Goal: Transaction & Acquisition: Purchase product/service

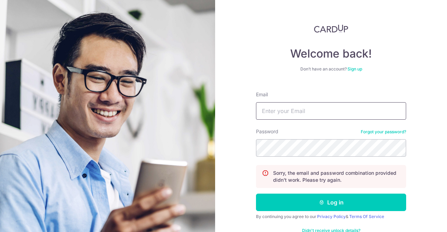
type input "[EMAIL_ADDRESS][DOMAIN_NAME]"
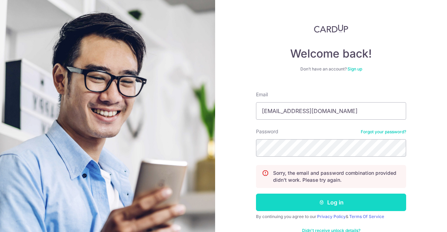
click at [323, 195] on button "Log in" at bounding box center [331, 202] width 150 height 17
type input "[EMAIL_ADDRESS][DOMAIN_NAME]"
click at [316, 203] on button "Log in" at bounding box center [331, 202] width 150 height 17
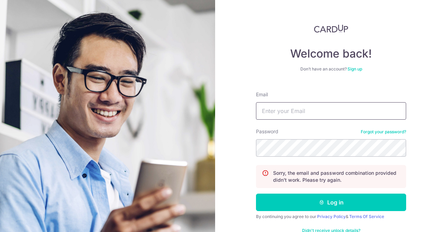
type input "[EMAIL_ADDRESS][DOMAIN_NAME]"
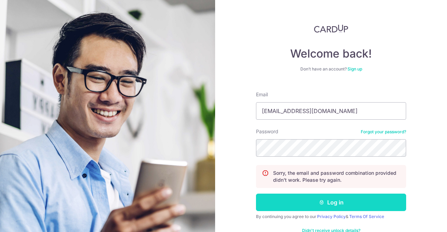
click at [336, 209] on button "Log in" at bounding box center [331, 202] width 150 height 17
type input "[EMAIL_ADDRESS][DOMAIN_NAME]"
click at [323, 204] on button "Log in" at bounding box center [331, 202] width 150 height 17
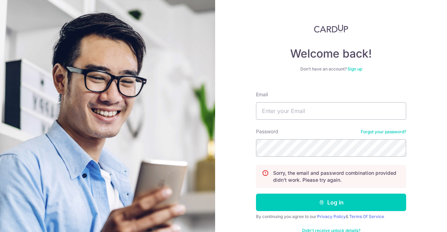
type input "[EMAIL_ADDRESS][DOMAIN_NAME]"
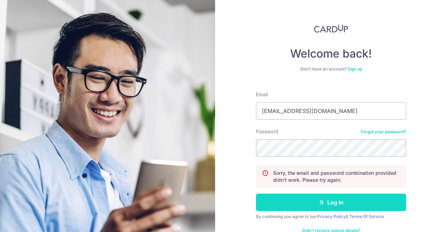
click at [329, 200] on button "Log in" at bounding box center [331, 202] width 150 height 17
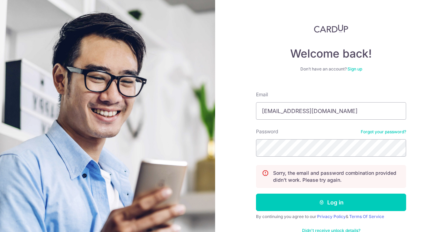
click at [256, 194] on button "Log in" at bounding box center [331, 202] width 150 height 17
type input "[EMAIL_ADDRESS][DOMAIN_NAME]"
click at [377, 133] on link "Forgot your password?" at bounding box center [383, 132] width 45 height 6
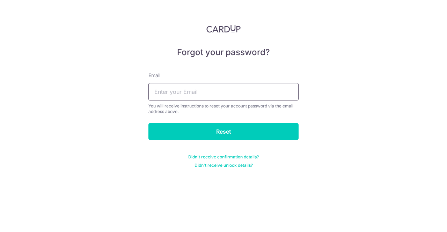
click at [207, 94] on input "text" at bounding box center [223, 91] width 150 height 17
type input "kailashbathija@gmail.com"
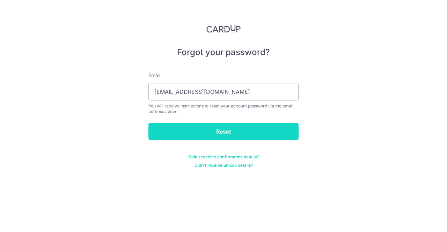
click at [221, 128] on input "Reset" at bounding box center [223, 131] width 150 height 17
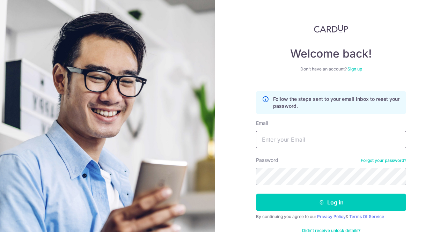
type input "kailashbathija@gmail.com"
click at [377, 158] on link "Forgot your password?" at bounding box center [383, 161] width 45 height 6
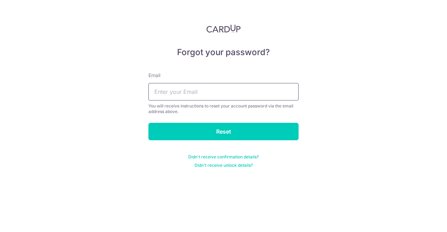
click at [195, 95] on input "text" at bounding box center [223, 91] width 150 height 17
type input "kailashbathija@gmail.com"
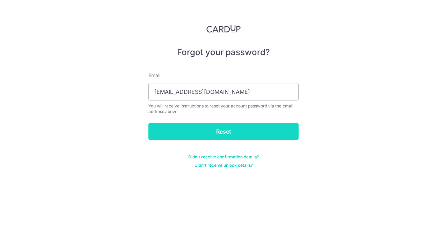
click at [214, 130] on input "Reset" at bounding box center [223, 131] width 150 height 17
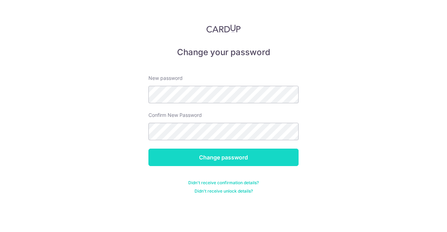
click at [174, 163] on input "Change password" at bounding box center [223, 157] width 150 height 17
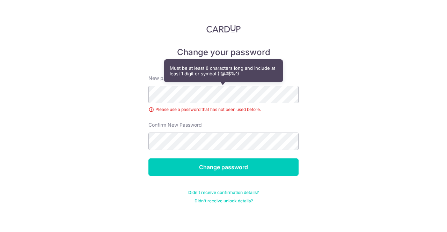
click at [126, 117] on div "Change your password New password Please use a password that has not been used …" at bounding box center [223, 116] width 447 height 232
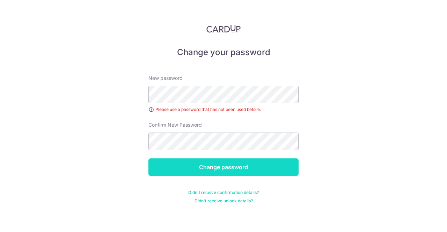
click at [265, 169] on input "Change password" at bounding box center [223, 167] width 150 height 17
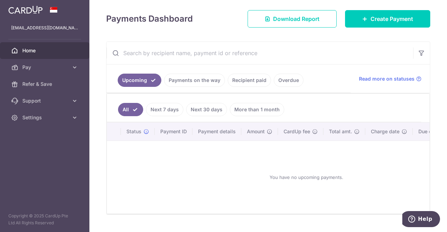
scroll to position [112, 0]
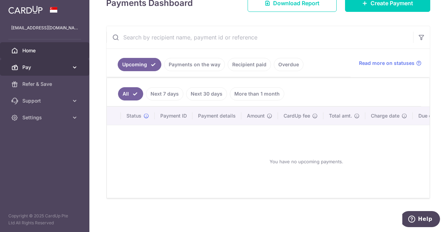
click at [34, 62] on link "Pay" at bounding box center [44, 67] width 89 height 17
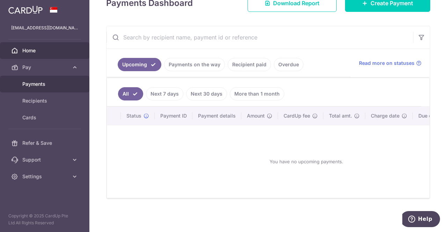
click at [33, 83] on span "Payments" at bounding box center [45, 84] width 46 height 7
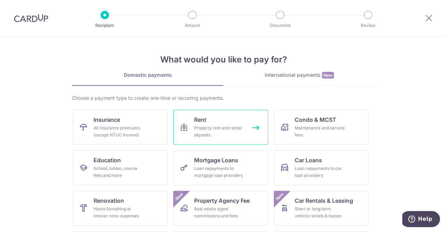
click at [216, 129] on div "Property rent and rental deposits" at bounding box center [219, 132] width 50 height 14
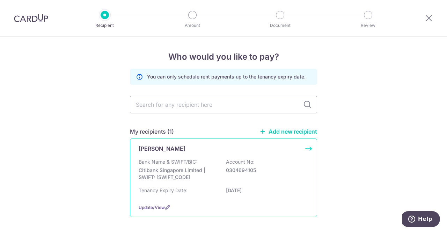
scroll to position [29, 0]
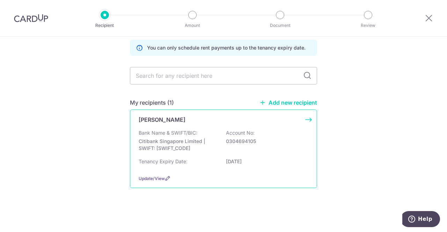
click at [285, 157] on div "Bank Name & SWIFT/BIC: Citibank Singapore Limited | SWIFT: CITISGSLXXX Account …" at bounding box center [224, 150] width 170 height 40
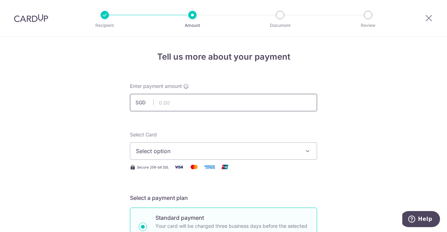
click at [184, 105] on input "text" at bounding box center [223, 102] width 187 height 17
type input "5,500.00"
click at [200, 147] on span "Select option" at bounding box center [217, 151] width 163 height 8
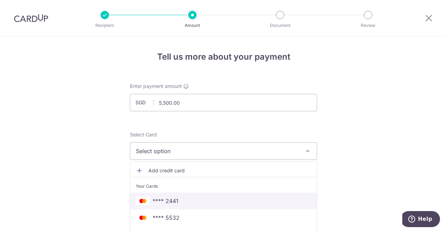
click at [197, 204] on span "**** 2441" at bounding box center [223, 201] width 175 height 8
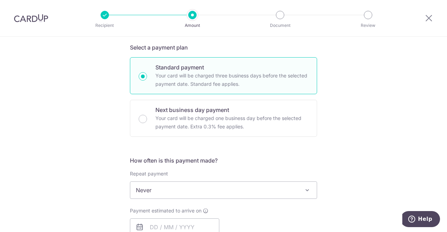
scroll to position [186, 0]
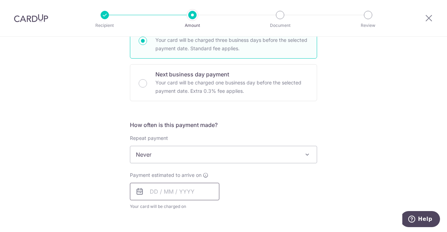
click at [148, 191] on input "text" at bounding box center [174, 191] width 89 height 17
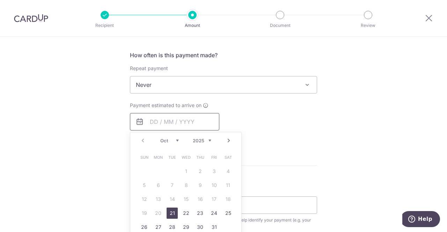
scroll to position [255, 0]
click at [169, 214] on link "21" at bounding box center [172, 214] width 11 height 11
type input "[DATE]"
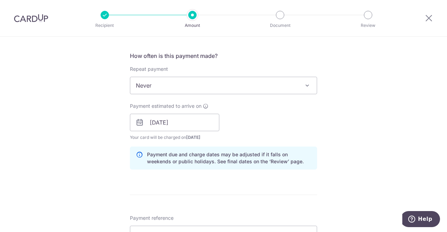
click at [350, 133] on div "Tell us more about your payment Enter payment amount SGD 5,500.00 5500.00 Selec…" at bounding box center [223, 111] width 447 height 660
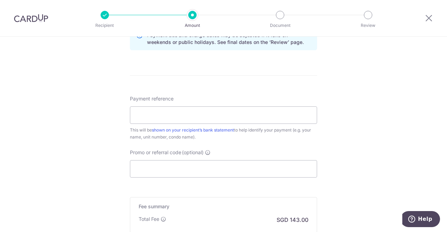
scroll to position [375, 0]
click at [178, 112] on input "Payment reference" at bounding box center [223, 114] width 187 height 17
type input "r"
type input "Rent [DATE] - [DATE]"
click at [183, 173] on input "Promo or referral code (optional)" at bounding box center [223, 168] width 187 height 17
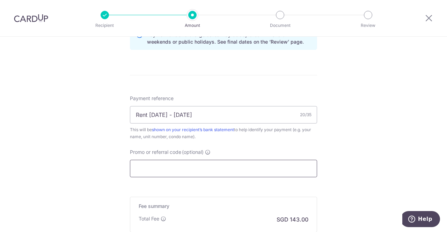
paste input "SAVERENT179"
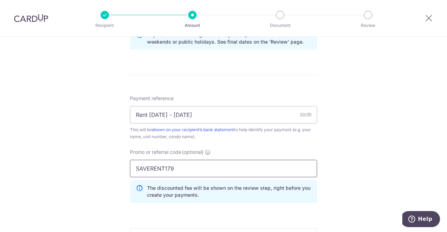
type input "SAVERENT179"
click at [335, 181] on div "Tell us more about your payment Enter payment amount SGD 5,500.00 5500.00 Selec…" at bounding box center [223, 8] width 447 height 692
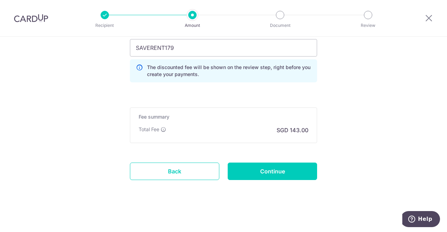
scroll to position [496, 0]
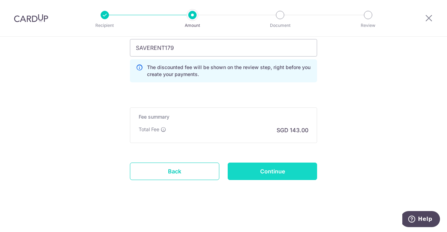
click at [264, 171] on input "Continue" at bounding box center [272, 171] width 89 height 17
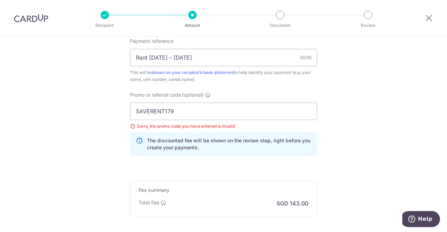
scroll to position [431, 0]
click at [213, 115] on input "SAVERENT179" at bounding box center [223, 112] width 187 height 17
click at [135, 110] on input "SAVERENT179" at bounding box center [223, 112] width 187 height 17
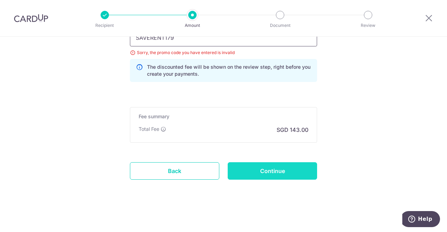
type input "SAVERENT179"
click at [268, 166] on input "Continue" at bounding box center [272, 170] width 89 height 17
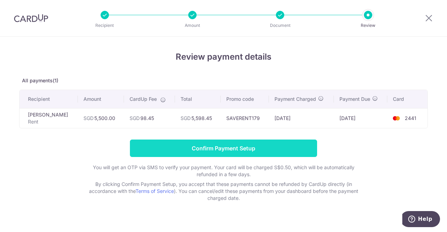
click at [207, 150] on input "Confirm Payment Setup" at bounding box center [223, 148] width 187 height 17
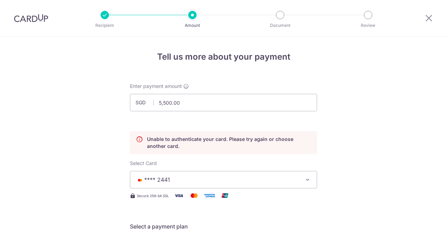
scroll to position [95, 0]
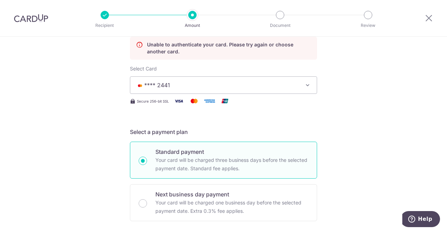
click at [244, 85] on span "**** 2441" at bounding box center [217, 85] width 163 height 8
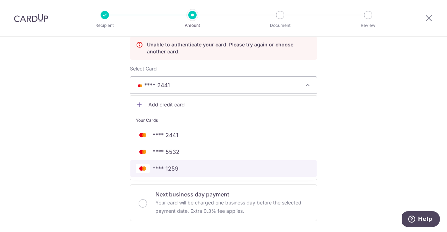
click at [188, 163] on link "**** 1259" at bounding box center [223, 168] width 187 height 17
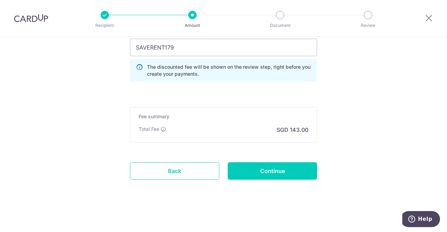
scroll to position [525, 0]
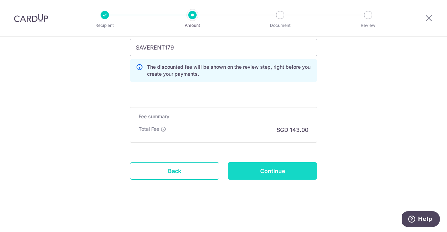
click at [266, 173] on input "Continue" at bounding box center [272, 170] width 89 height 17
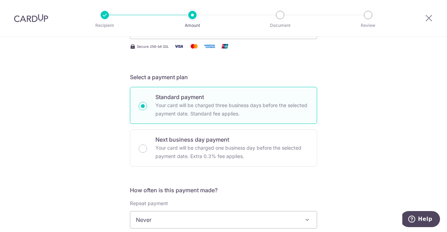
scroll to position [80, 0]
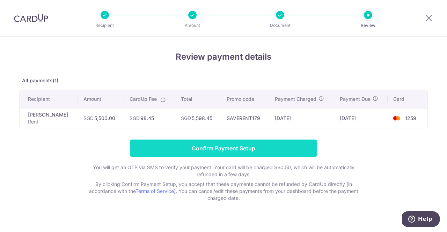
click at [199, 146] on input "Confirm Payment Setup" at bounding box center [223, 148] width 187 height 17
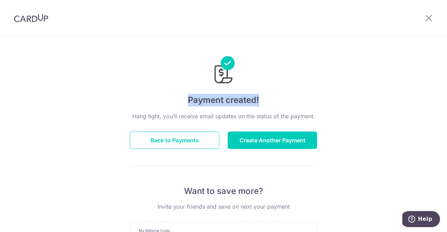
drag, startPoint x: 186, startPoint y: 97, endPoint x: 268, endPoint y: 100, distance: 82.5
click at [268, 100] on h4 "Payment created!" at bounding box center [223, 100] width 187 height 13
click at [426, 14] on icon at bounding box center [429, 18] width 8 height 9
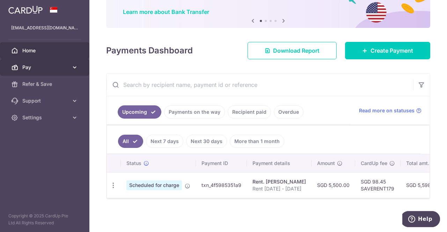
click at [67, 66] on span "Pay" at bounding box center [45, 67] width 46 height 7
click at [64, 66] on span "Pay" at bounding box center [45, 67] width 46 height 7
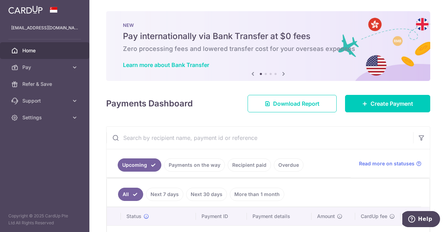
click at [31, 49] on span "Home" at bounding box center [45, 50] width 46 height 7
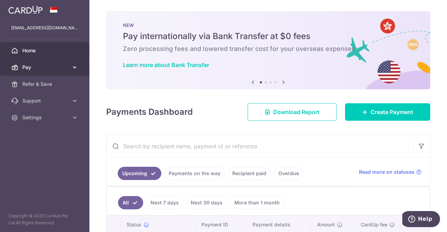
click at [62, 69] on span "Pay" at bounding box center [45, 67] width 46 height 7
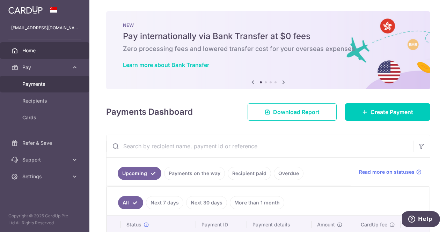
click at [37, 85] on span "Payments" at bounding box center [45, 84] width 46 height 7
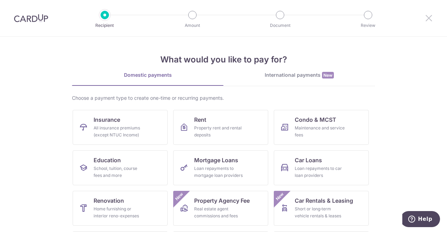
click at [427, 18] on icon at bounding box center [429, 18] width 8 height 9
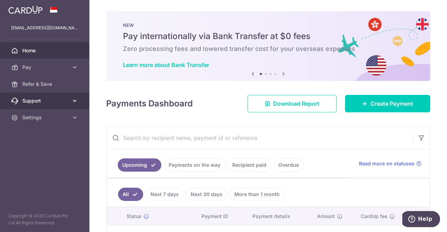
click at [57, 103] on span "Support" at bounding box center [45, 100] width 46 height 7
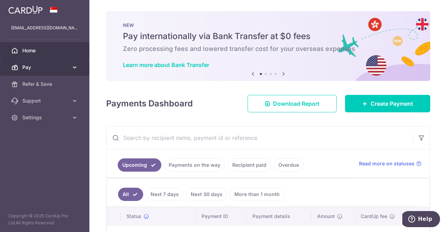
click at [55, 68] on span "Pay" at bounding box center [45, 67] width 46 height 7
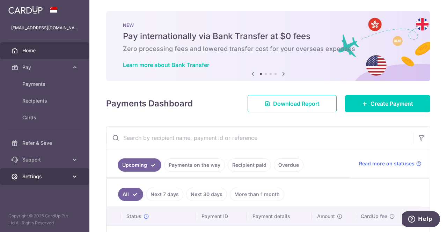
click at [56, 174] on span "Settings" at bounding box center [45, 176] width 46 height 7
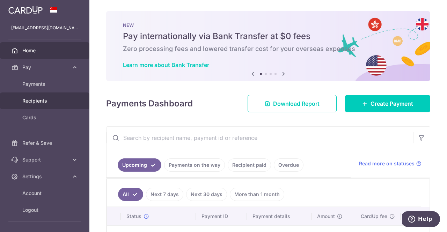
click at [28, 100] on span "Recipients" at bounding box center [45, 100] width 46 height 7
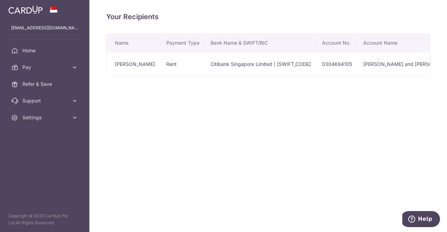
click at [28, 10] on img at bounding box center [25, 10] width 34 height 8
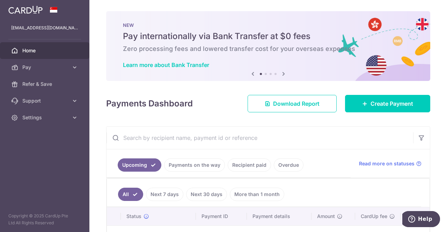
drag, startPoint x: 123, startPoint y: 35, endPoint x: 284, endPoint y: 44, distance: 161.3
click at [284, 44] on div "NEW Pay internationally via Bank Transfer at $0 fees Zero processing fees and l…" at bounding box center [268, 46] width 324 height 70
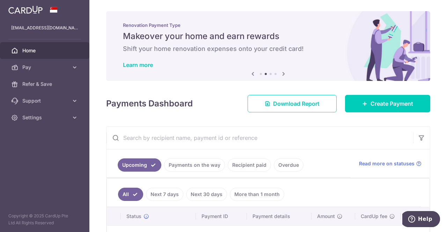
click at [29, 10] on img at bounding box center [25, 10] width 34 height 8
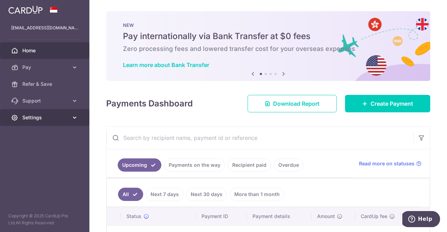
click at [45, 113] on link "Settings" at bounding box center [44, 117] width 89 height 17
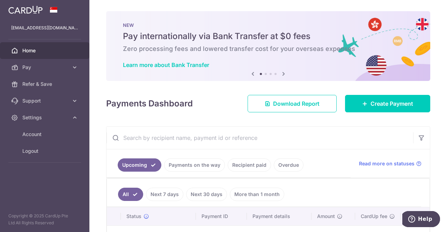
click at [29, 54] on span "Home" at bounding box center [45, 50] width 46 height 7
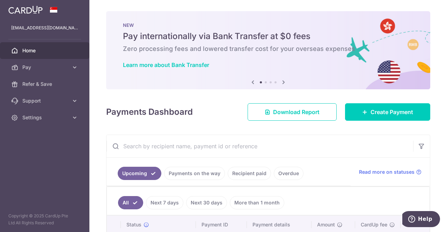
scroll to position [65, 0]
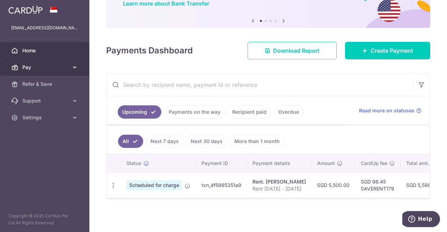
click at [30, 70] on span "Pay" at bounding box center [45, 67] width 46 height 7
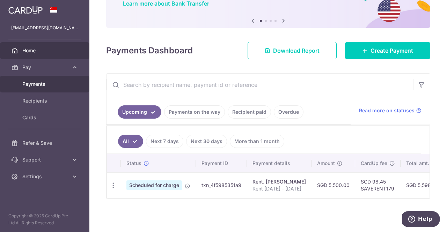
click at [30, 88] on link "Payments" at bounding box center [44, 84] width 89 height 17
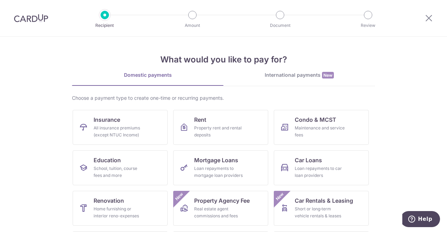
click at [28, 18] on img at bounding box center [31, 18] width 34 height 8
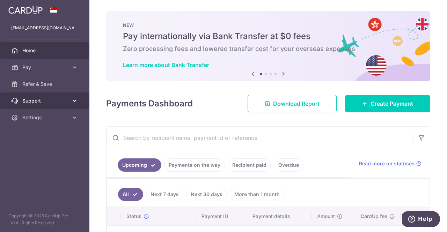
click at [44, 101] on span "Support" at bounding box center [45, 100] width 46 height 7
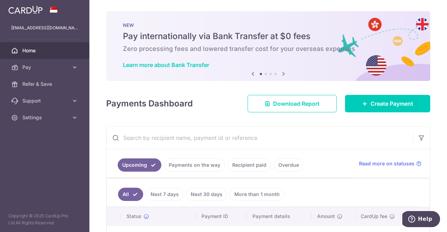
click at [282, 73] on icon at bounding box center [283, 74] width 8 height 9
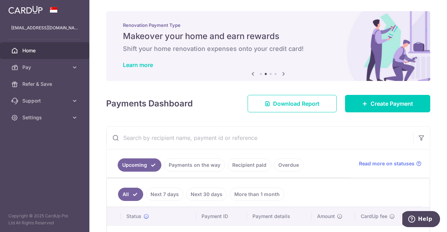
click at [282, 73] on icon at bounding box center [283, 74] width 8 height 9
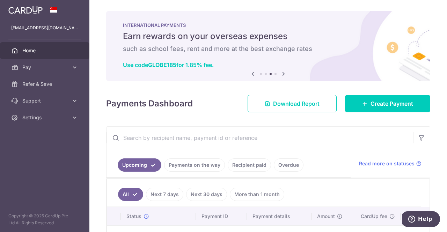
click at [282, 73] on icon at bounding box center [283, 74] width 8 height 9
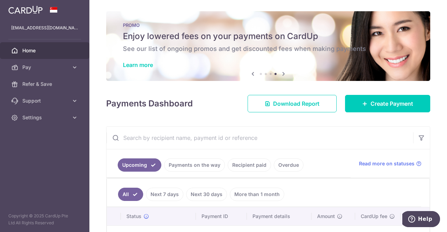
click at [260, 74] on li at bounding box center [261, 74] width 2 height 2
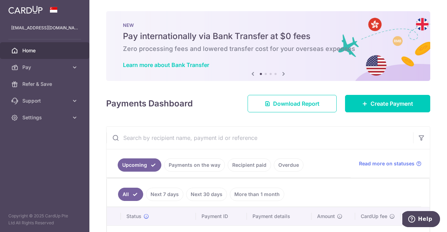
drag, startPoint x: 125, startPoint y: 36, endPoint x: 270, endPoint y: 51, distance: 146.4
click at [270, 51] on div "NEW Pay internationally via Bank Transfer at $0 fees Zero processing fees and l…" at bounding box center [268, 46] width 324 height 70
